Goal: Information Seeking & Learning: Check status

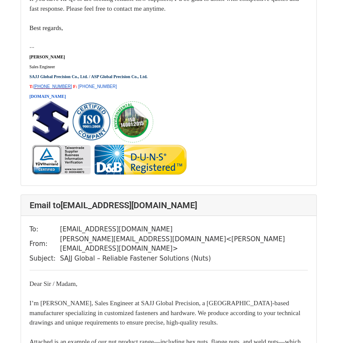
scroll to position [3439, 0]
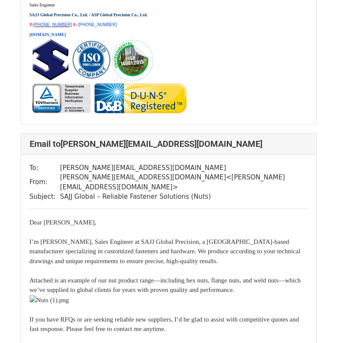
scroll to position [3912, 0]
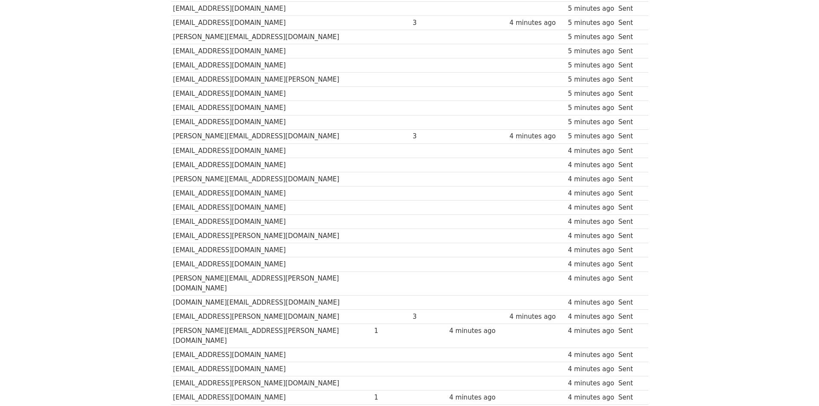
scroll to position [172, 0]
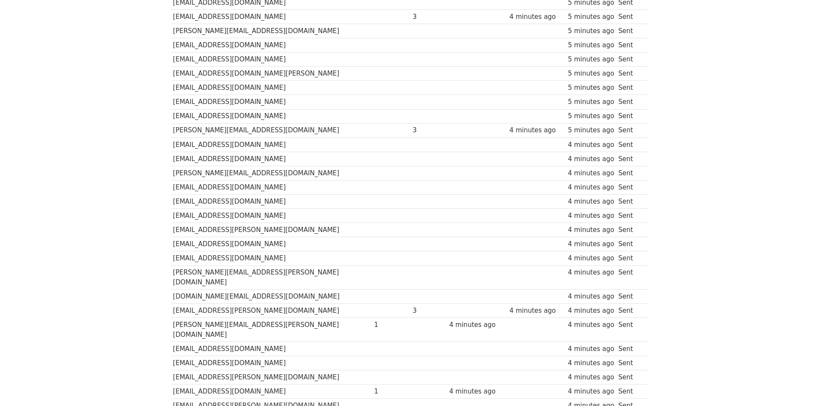
click at [91, 92] on body "MergeMail Campaigns Templates Reports Open Gmail Daily emails left: 0 Help joan…" at bounding box center [409, 295] width 819 height 935
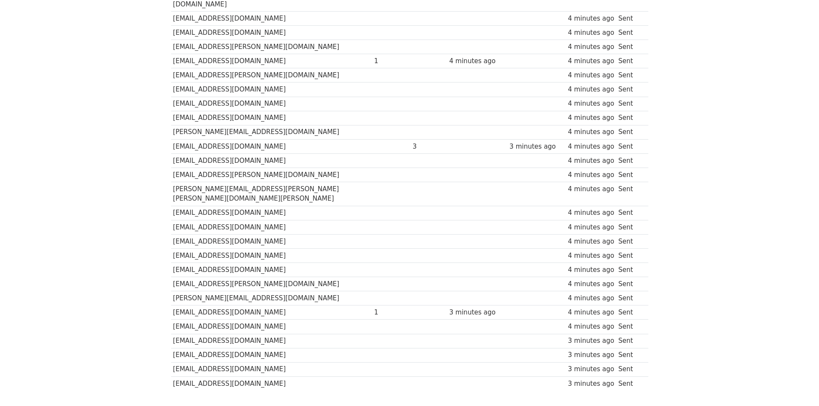
scroll to position [481, 0]
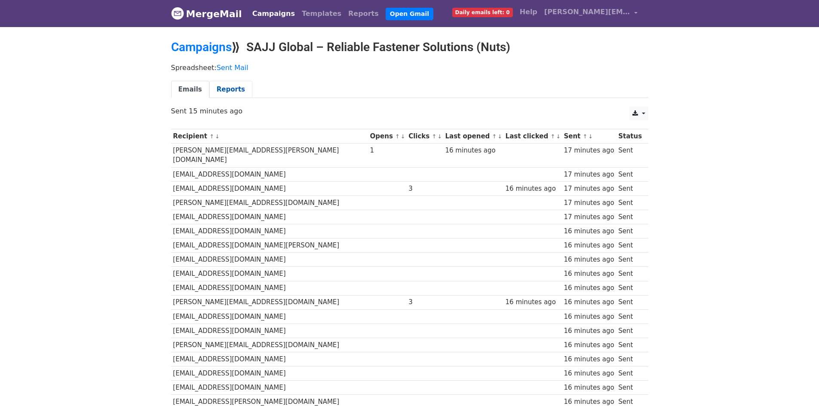
click at [227, 92] on link "Reports" at bounding box center [230, 90] width 43 height 18
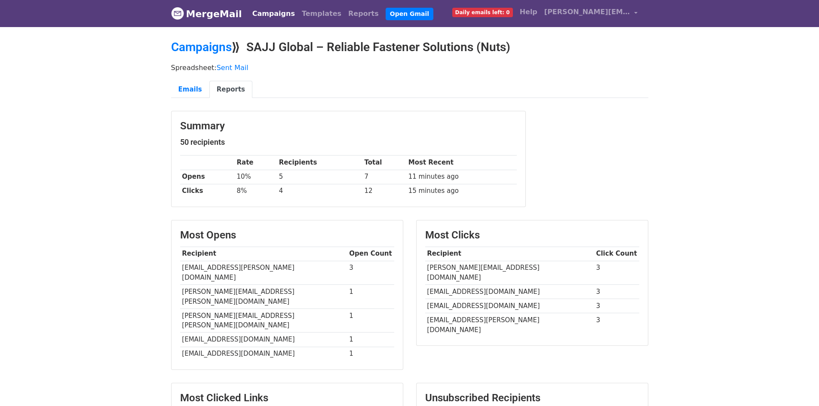
click at [205, 17] on link "MergeMail" at bounding box center [206, 14] width 71 height 18
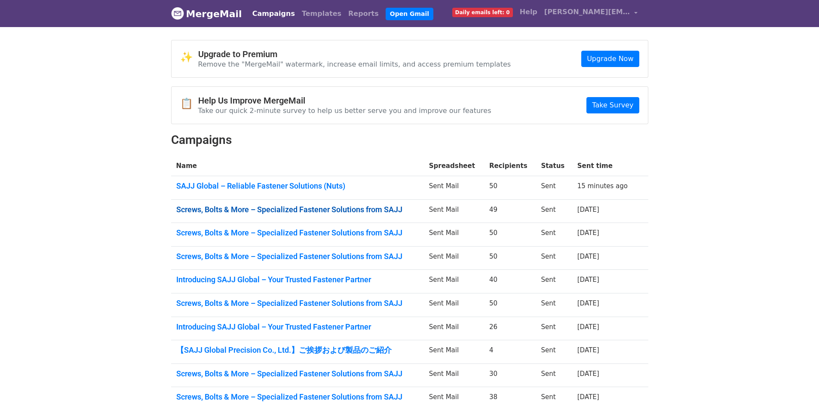
click at [376, 211] on link "Screws, Bolts & More – Specialized Fastener Solutions from SAJJ" at bounding box center [297, 209] width 242 height 9
click at [363, 229] on link "Screws, Bolts & More – Specialized Fastener Solutions from SAJJ" at bounding box center [297, 232] width 242 height 9
click at [383, 258] on link "Screws, Bolts & More – Specialized Fastener Solutions from SAJJ" at bounding box center [297, 256] width 242 height 9
click at [343, 284] on link "Introducing SAJJ Global – Your Trusted Fastener Partner" at bounding box center [297, 279] width 242 height 9
click at [370, 303] on link "Screws, Bolts & More – Specialized Fastener Solutions from SAJJ" at bounding box center [297, 303] width 242 height 9
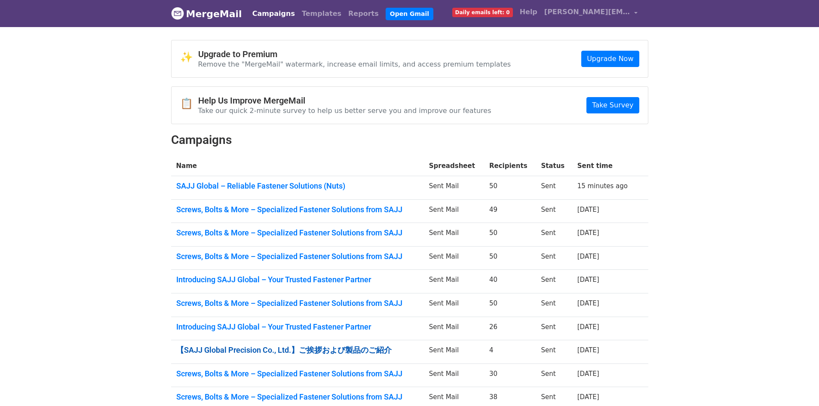
click at [356, 346] on link "【SAJJ Global Precision Co., Ltd.】ご挨拶および製品のご紹介" at bounding box center [297, 350] width 242 height 9
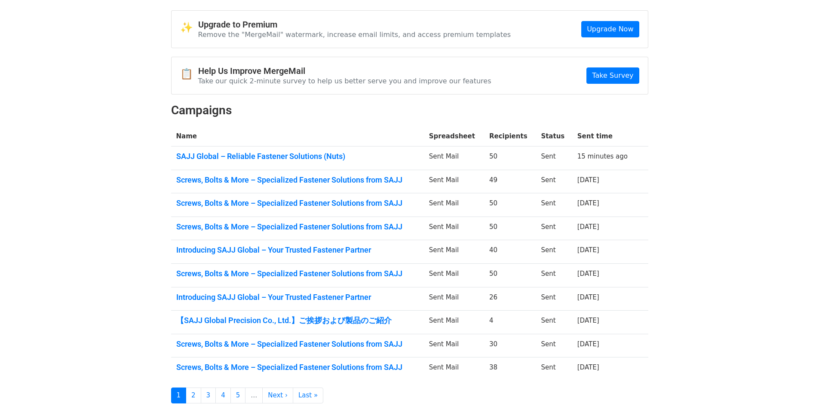
scroll to position [96, 0]
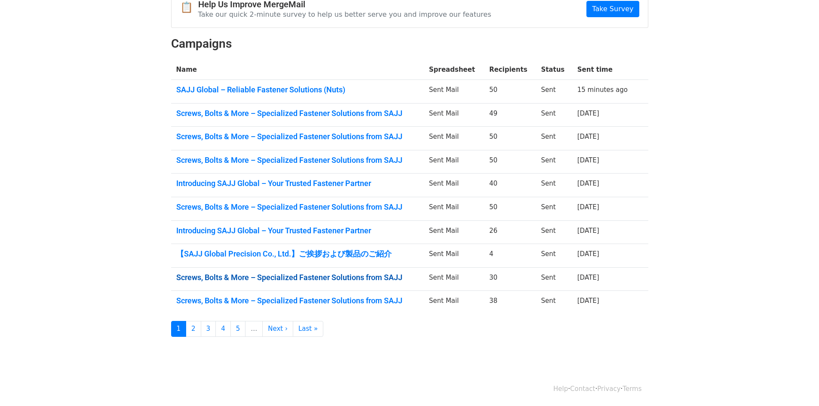
click at [359, 275] on link "Screws, Bolts & More – Specialized Fastener Solutions from SAJJ" at bounding box center [297, 277] width 242 height 9
click at [354, 300] on link "Screws, Bolts & More – Specialized Fastener Solutions from SAJJ" at bounding box center [297, 300] width 242 height 9
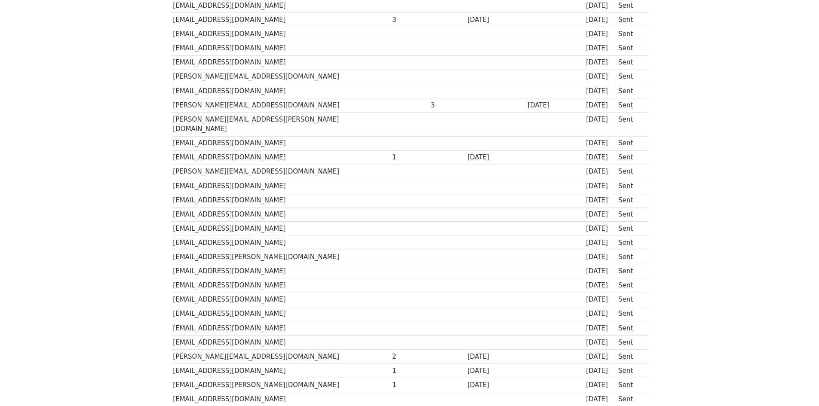
scroll to position [510, 0]
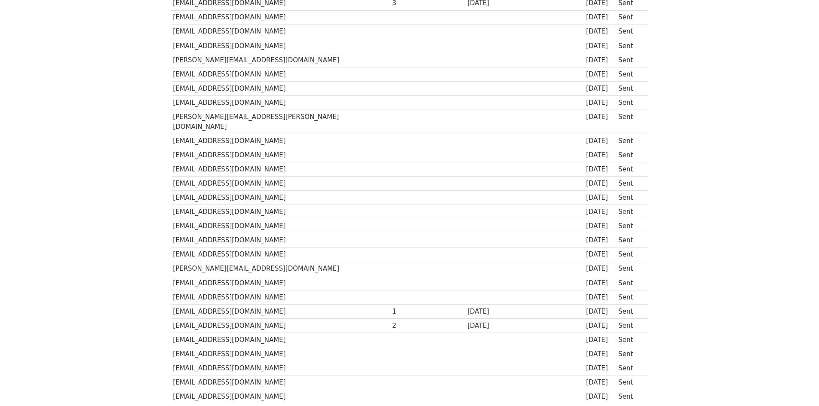
scroll to position [524, 0]
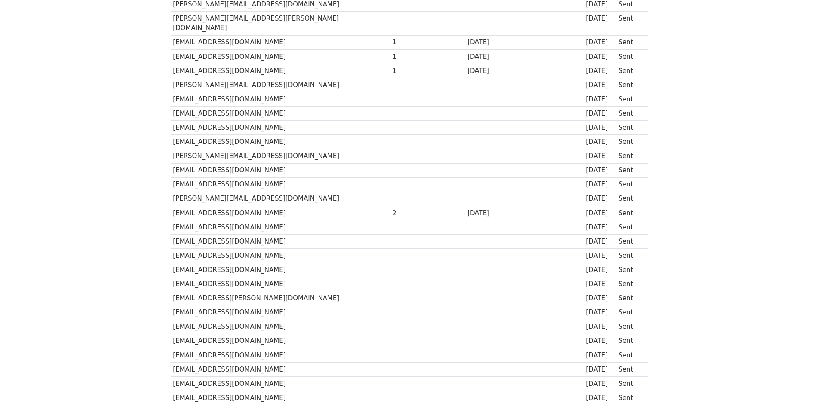
scroll to position [516, 0]
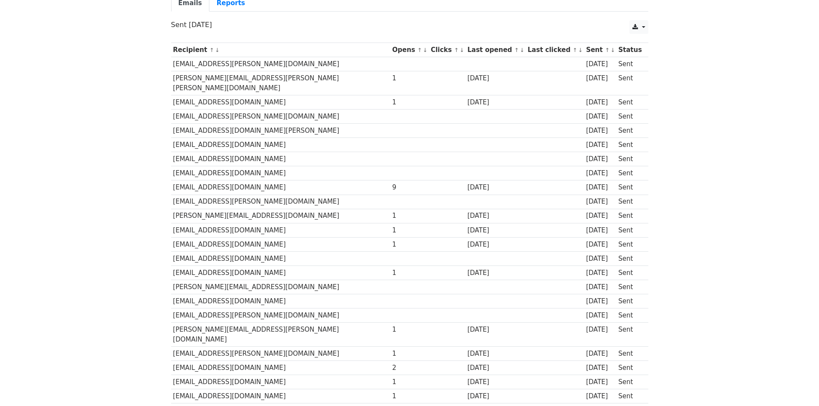
scroll to position [86, 0]
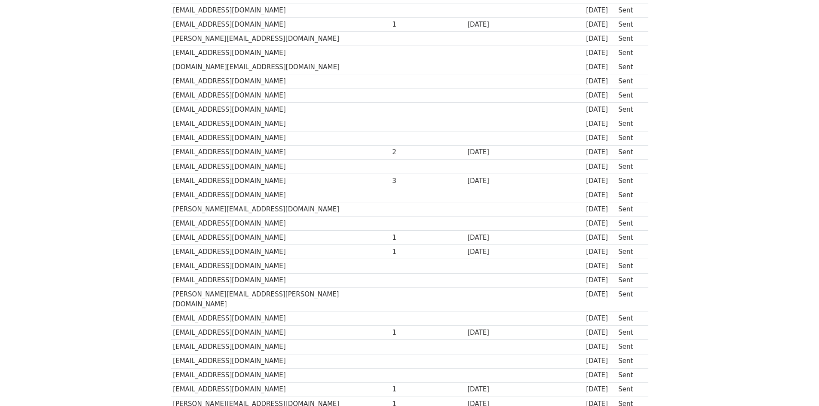
scroll to position [524, 0]
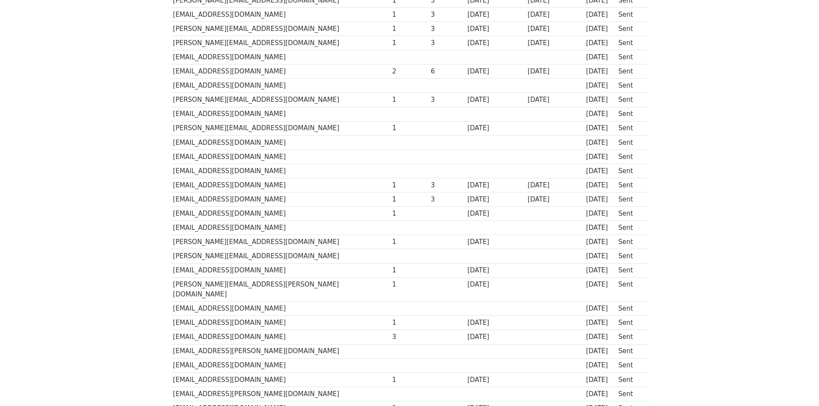
scroll to position [240, 0]
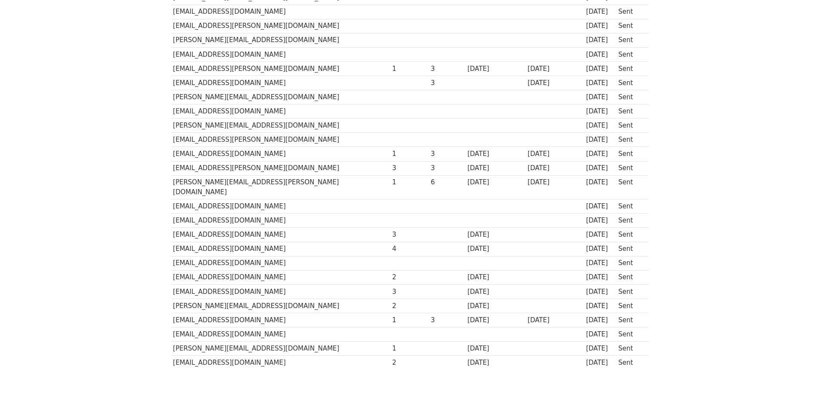
scroll to position [354, 0]
